Goal: Task Accomplishment & Management: Use online tool/utility

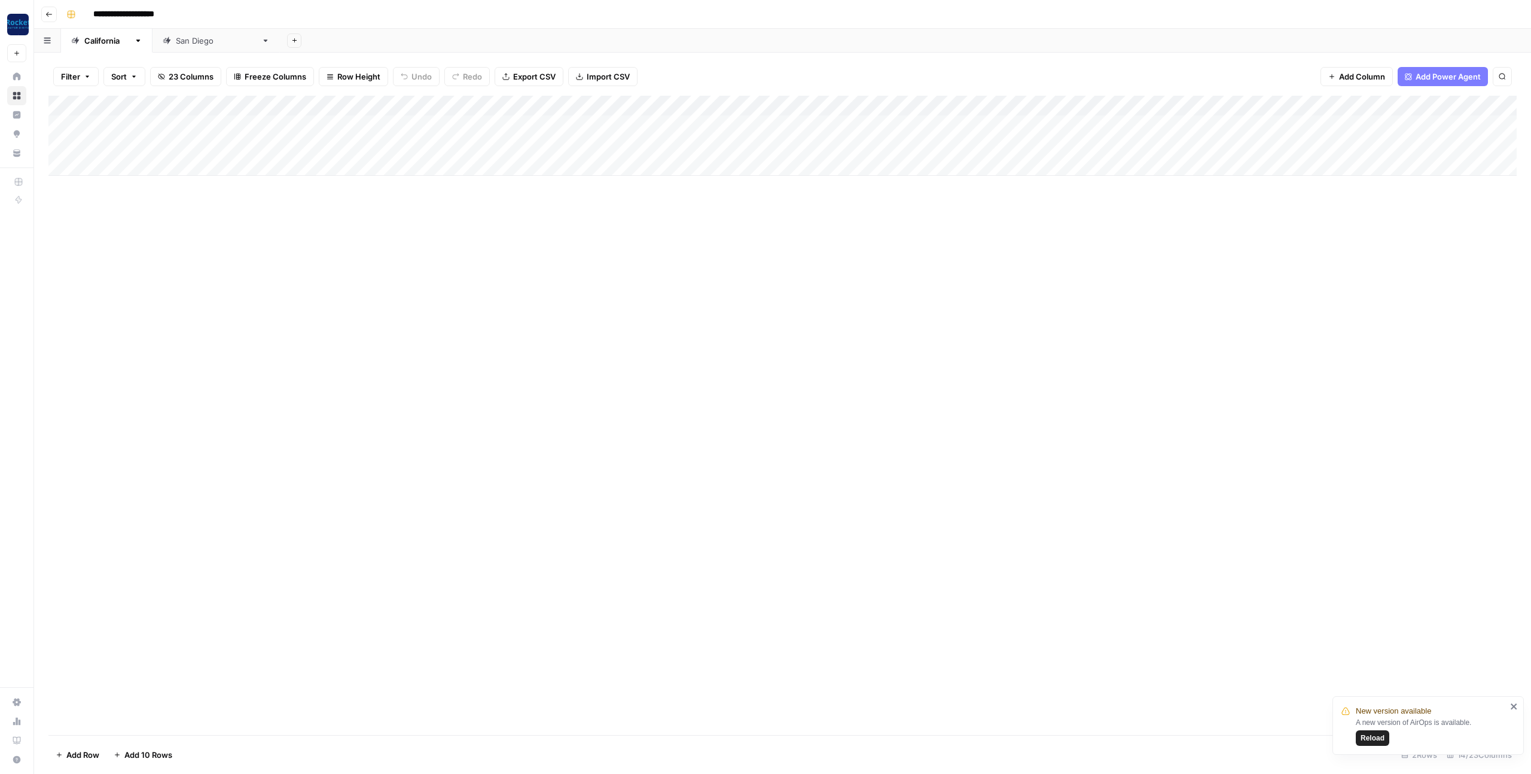
click at [208, 148] on div "Add Column" at bounding box center [782, 136] width 1469 height 80
click at [194, 145] on div "Add Column" at bounding box center [782, 136] width 1469 height 80
click at [194, 145] on textarea at bounding box center [185, 146] width 191 height 17
paste textarea "**********"
type textarea "**********"
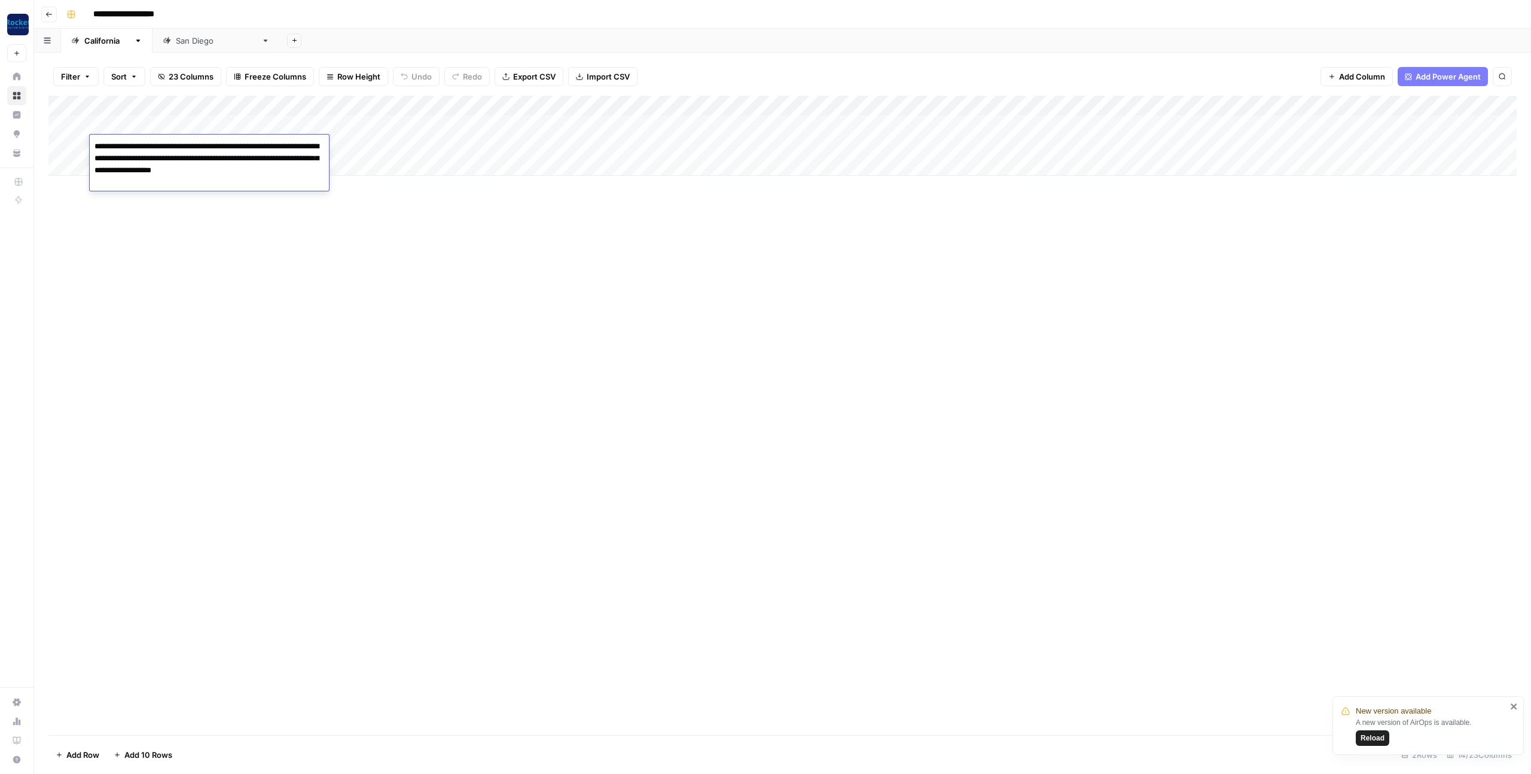
click at [406, 292] on div "Add Column" at bounding box center [782, 415] width 1469 height 639
click at [296, 144] on div "Add Column" at bounding box center [782, 136] width 1469 height 80
type textarea "**********"
click at [196, 147] on div "Add Column" at bounding box center [782, 136] width 1469 height 80
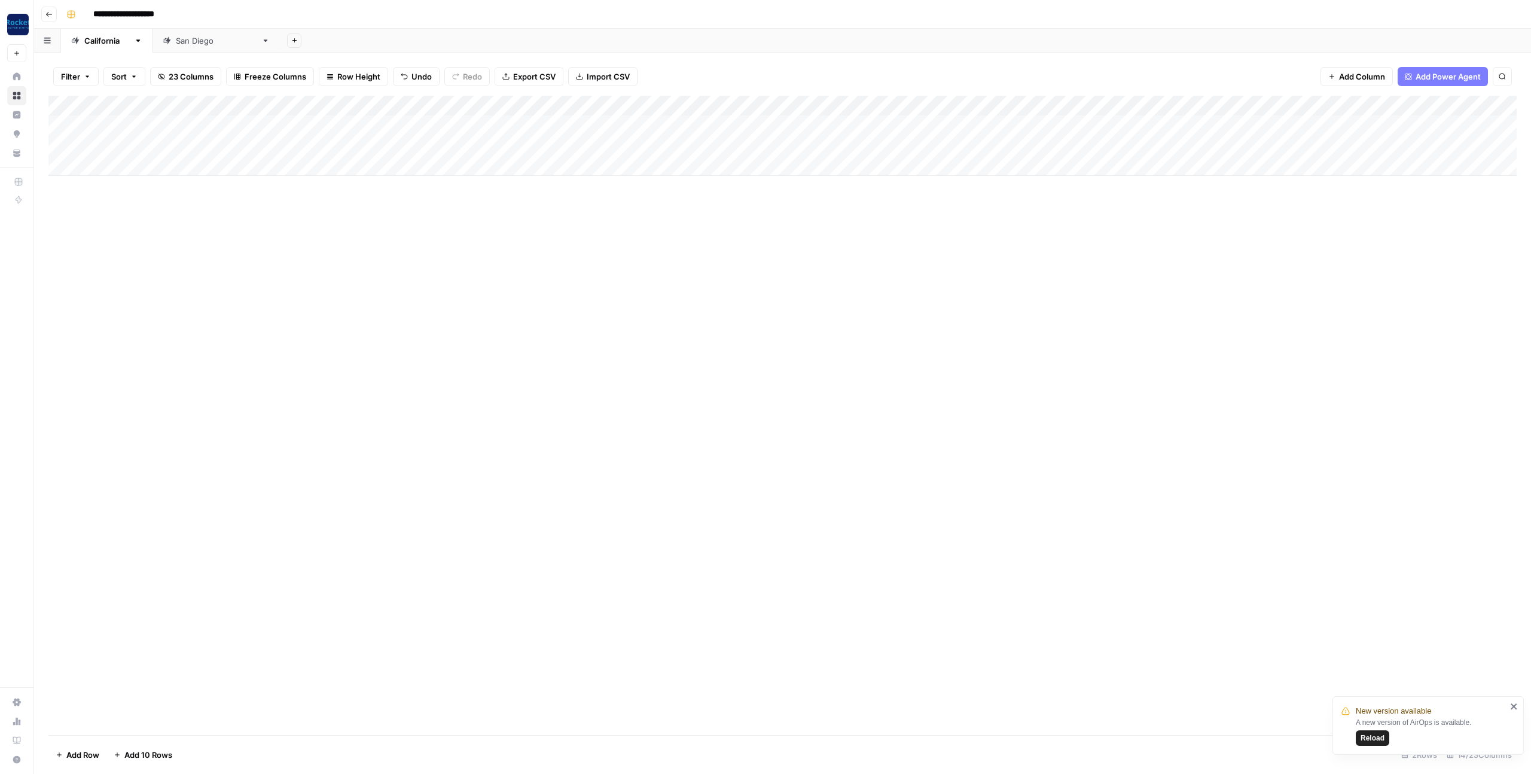
click at [399, 150] on div "Add Column" at bounding box center [782, 136] width 1469 height 80
click at [388, 148] on div "Add Column" at bounding box center [782, 136] width 1469 height 80
click at [393, 217] on button "[PERSON_NAME]" at bounding box center [410, 213] width 74 height 14
click at [485, 144] on div "Add Column" at bounding box center [782, 136] width 1469 height 80
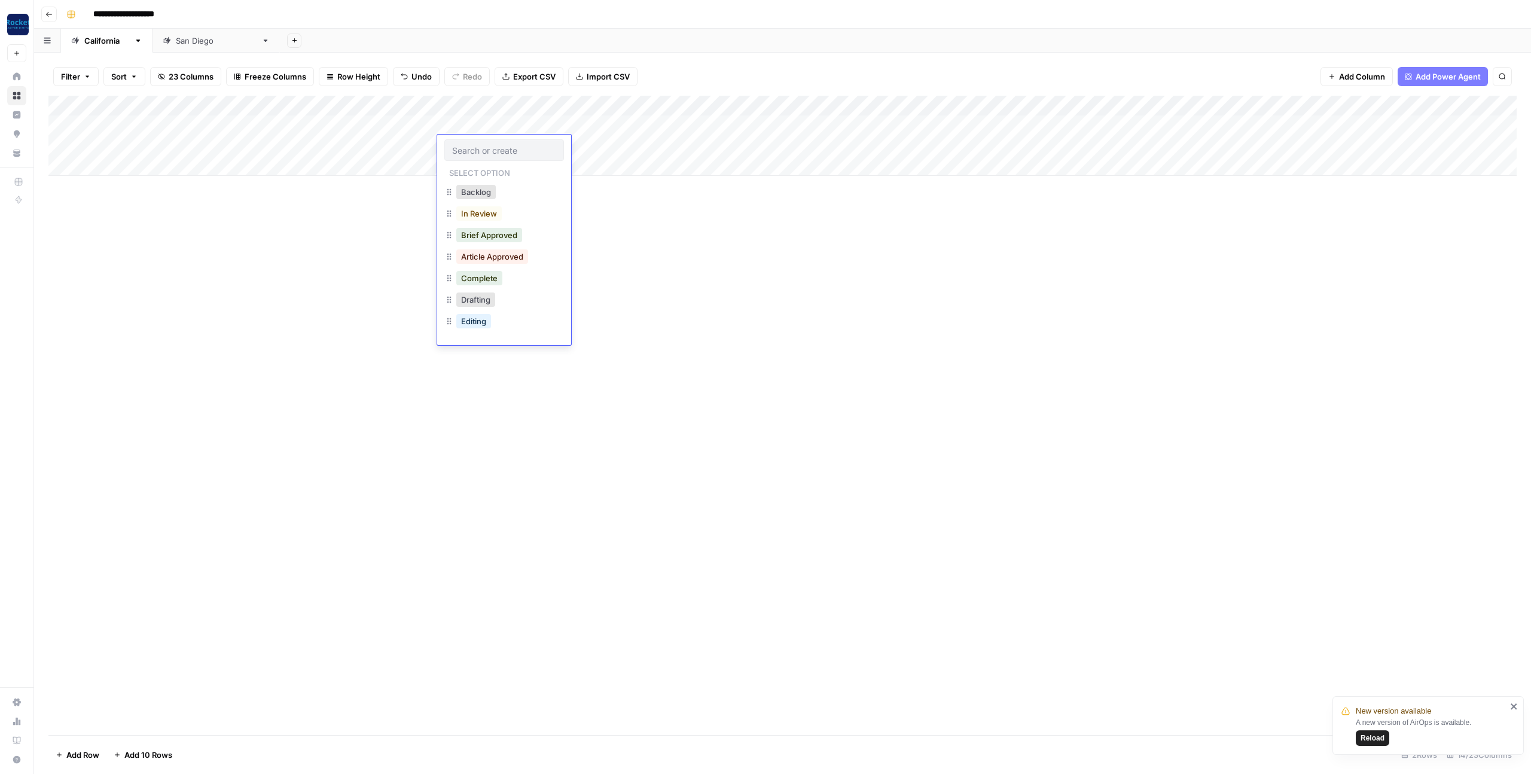
click at [519, 102] on div "Add Column" at bounding box center [782, 136] width 1469 height 80
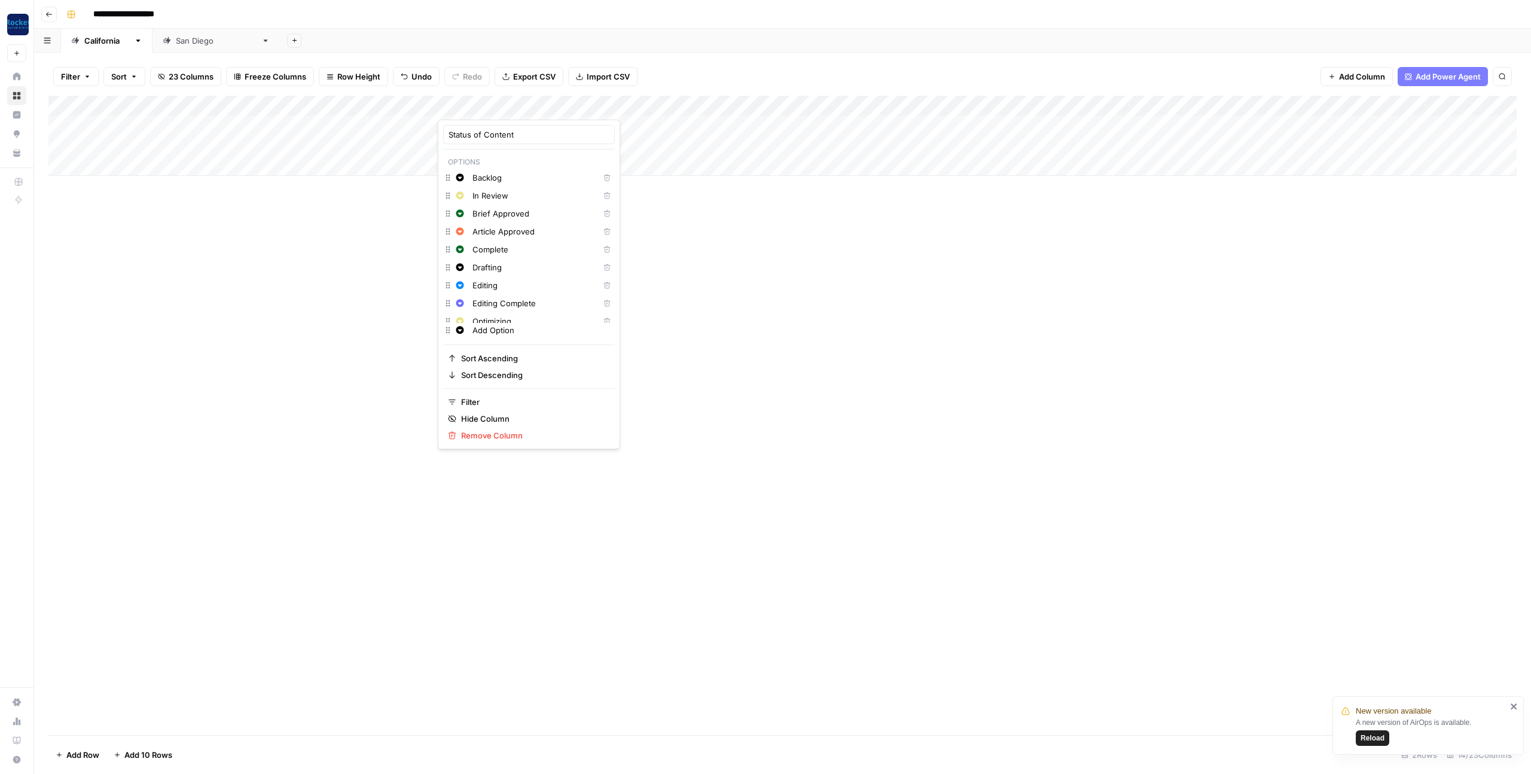
click at [485, 197] on input "In Review" at bounding box center [533, 196] width 121 height 12
type input "WRITING"
click at [494, 236] on input "Article Approved" at bounding box center [533, 232] width 121 height 12
type input "EDITING"
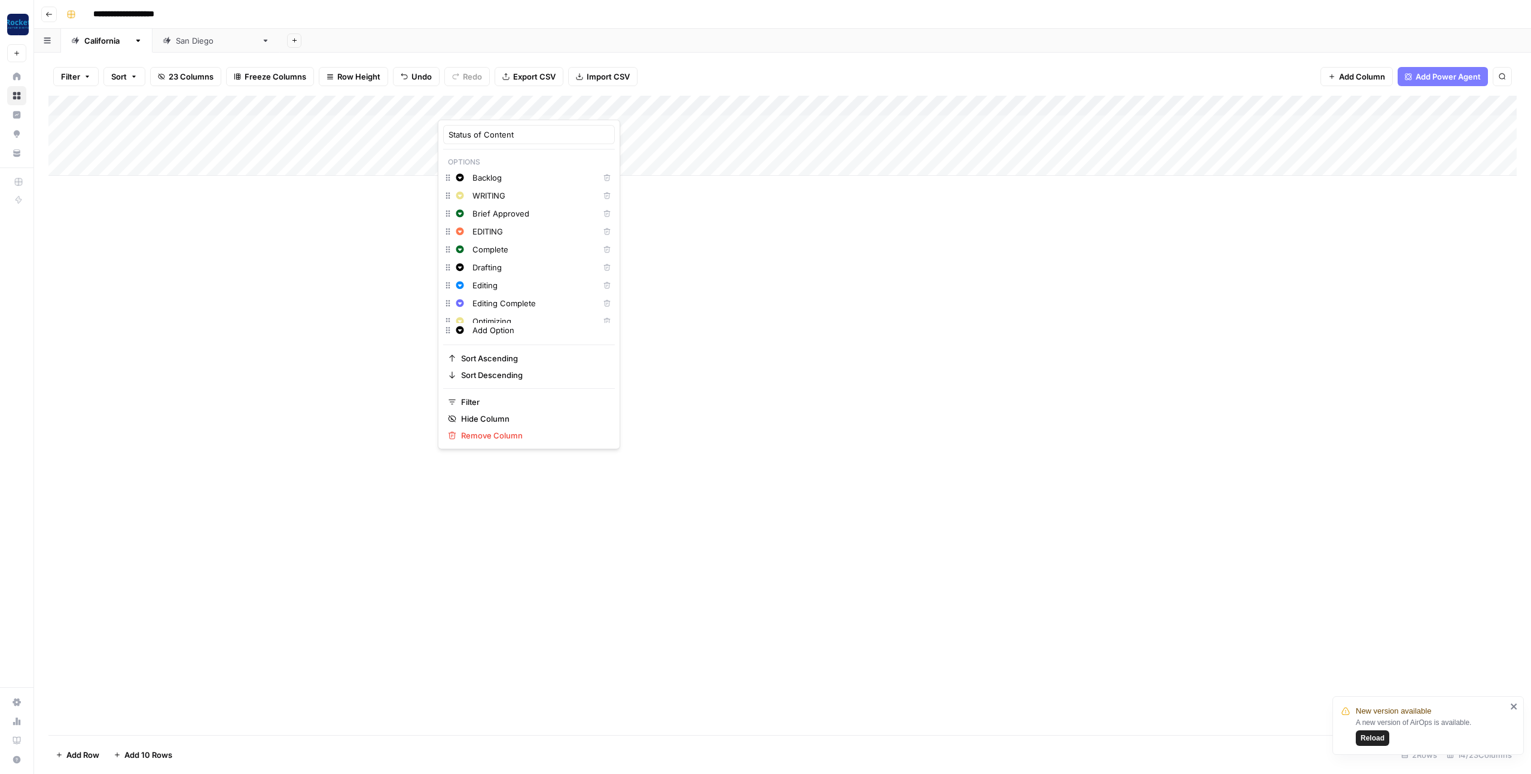
click at [491, 212] on input "Brief Approved" at bounding box center [533, 214] width 121 height 12
type input "OPTIMIZING"
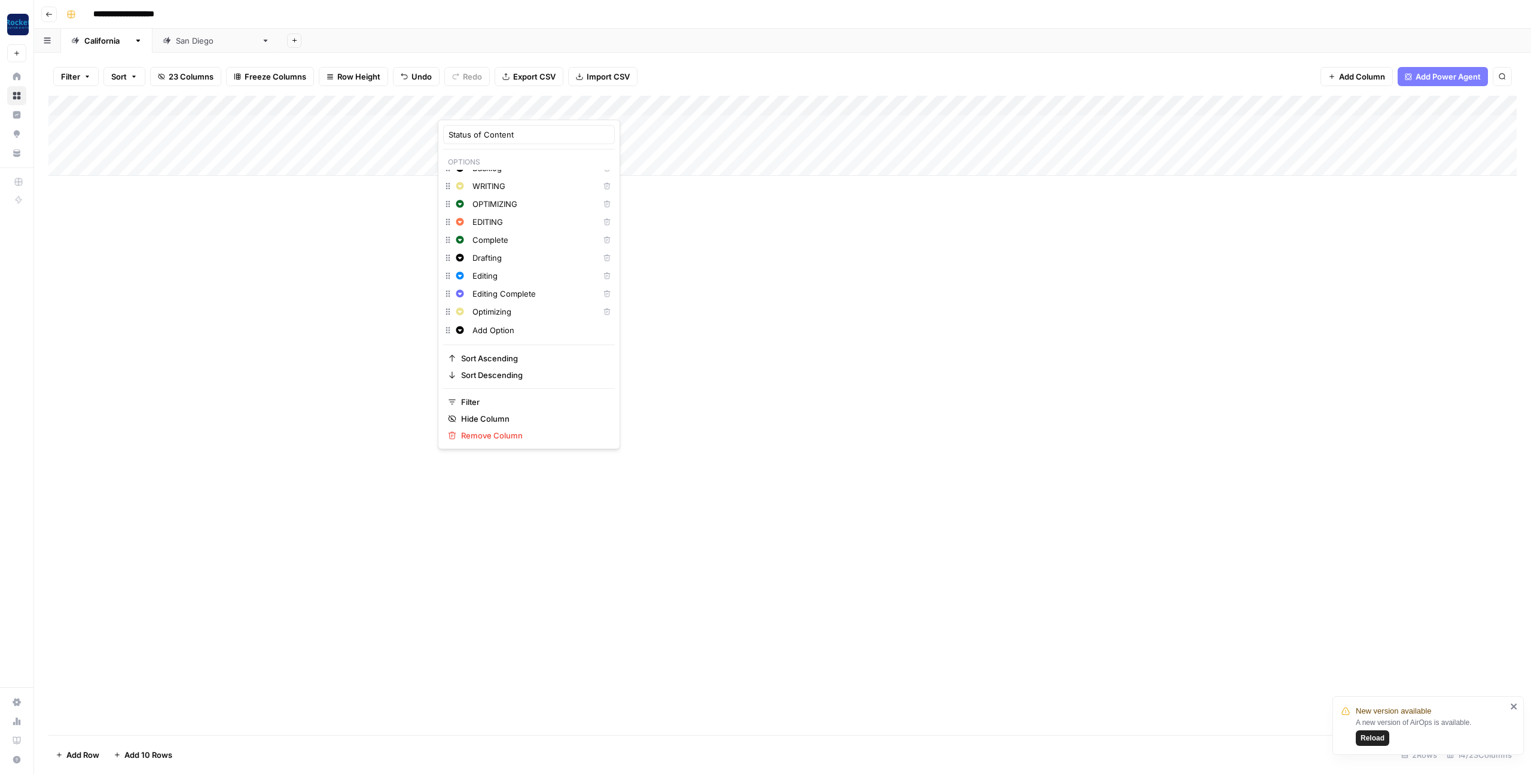
click at [492, 294] on input "Editing Complete" at bounding box center [533, 294] width 121 height 12
click at [488, 278] on input "Editing" at bounding box center [533, 276] width 121 height 12
type input "PUBLISHED"
click at [740, 275] on div "Add Column" at bounding box center [782, 415] width 1469 height 639
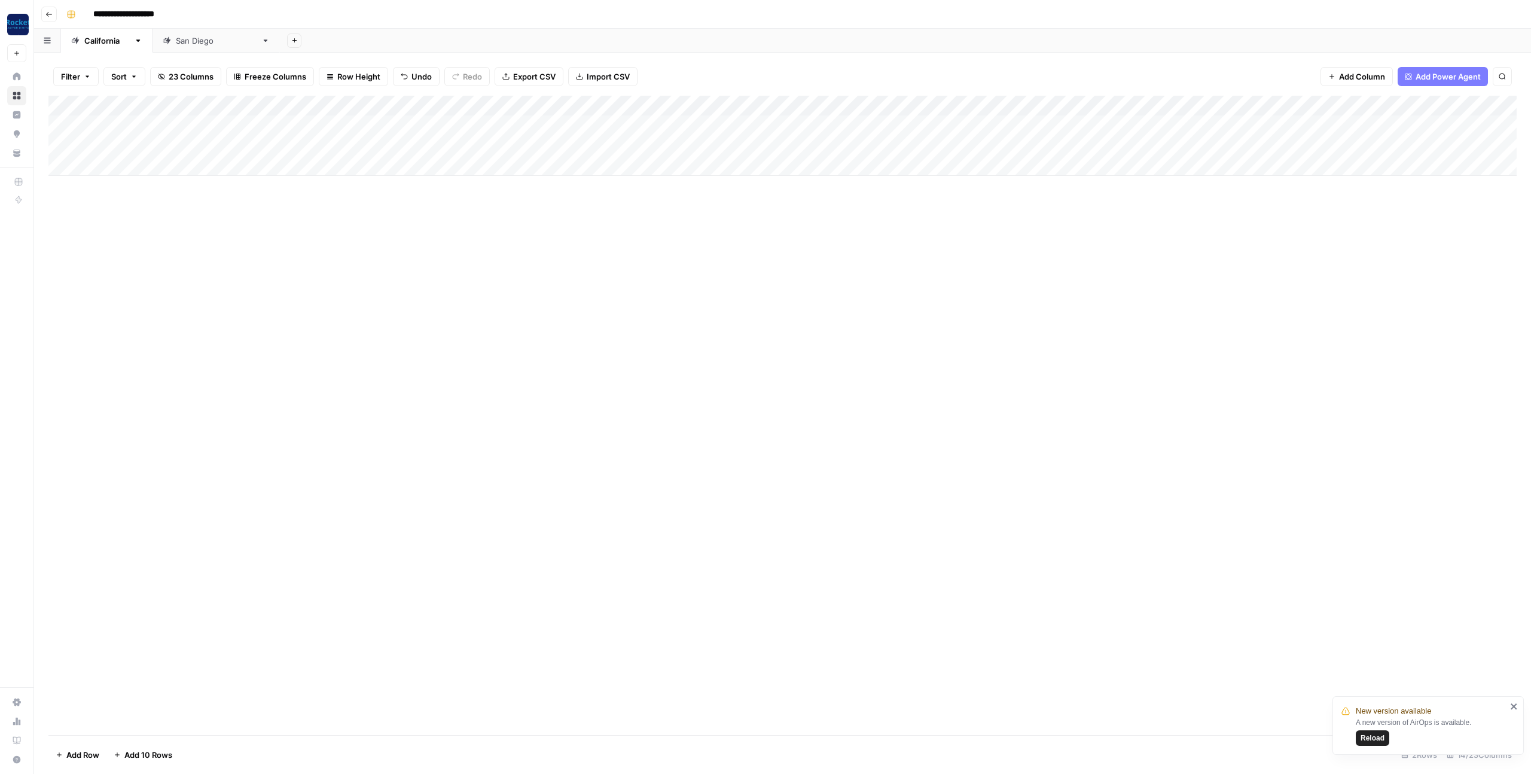
click at [477, 147] on div "Add Column" at bounding box center [782, 136] width 1469 height 80
click at [479, 146] on div "Add Column" at bounding box center [782, 136] width 1469 height 80
drag, startPoint x: 489, startPoint y: 216, endPoint x: 505, endPoint y: 217, distance: 16.2
click at [491, 216] on button "WRITING" at bounding box center [478, 213] width 44 height 14
click at [700, 281] on div "Add Column" at bounding box center [782, 415] width 1469 height 639
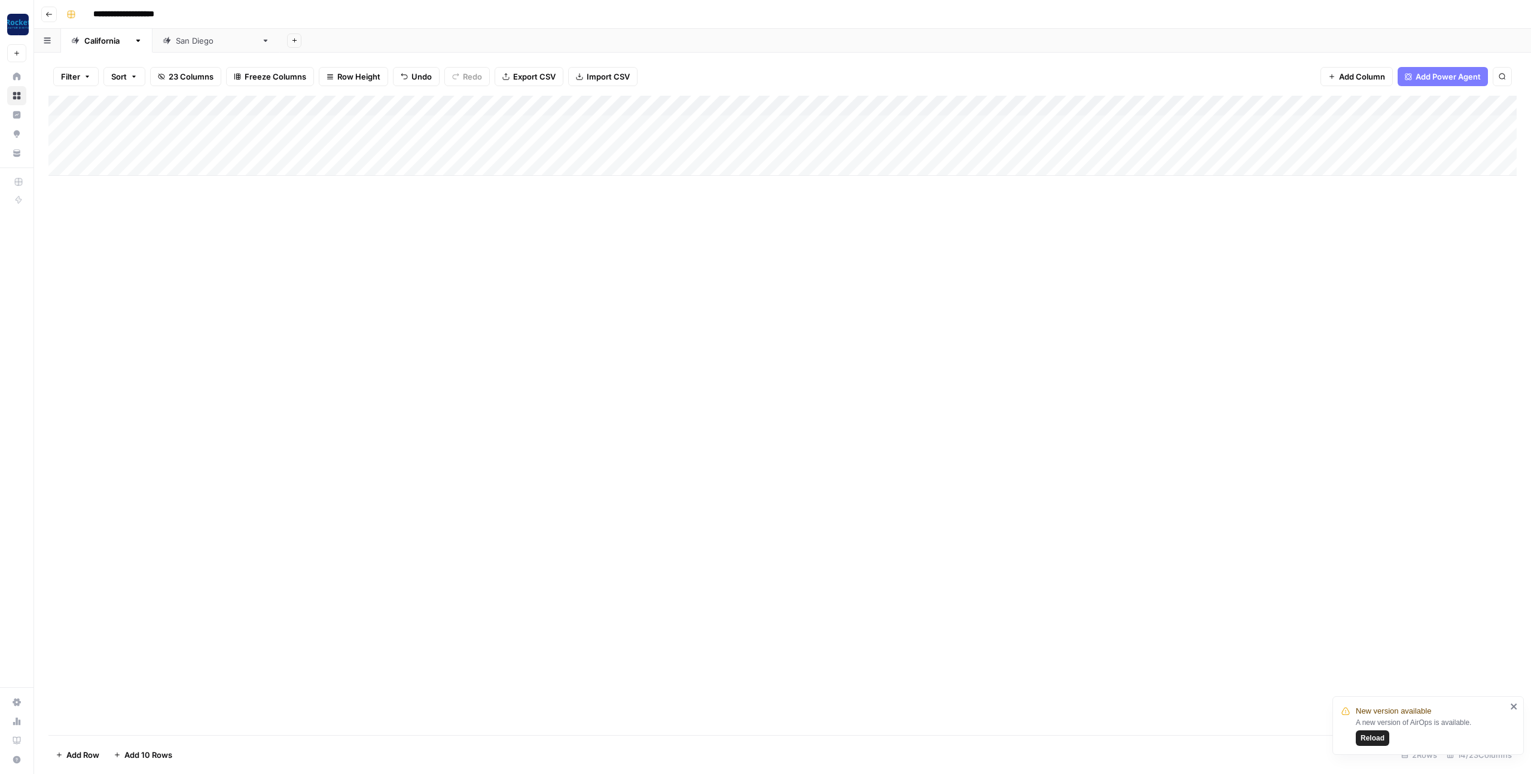
click at [574, 141] on div "Add Column" at bounding box center [782, 136] width 1469 height 80
click at [576, 142] on div "Add Column" at bounding box center [782, 136] width 1469 height 80
click at [614, 212] on button "Practice Area Page" at bounding box center [587, 213] width 80 height 14
click at [660, 297] on div "Add Column" at bounding box center [782, 415] width 1469 height 639
